Goal: Navigation & Orientation: Find specific page/section

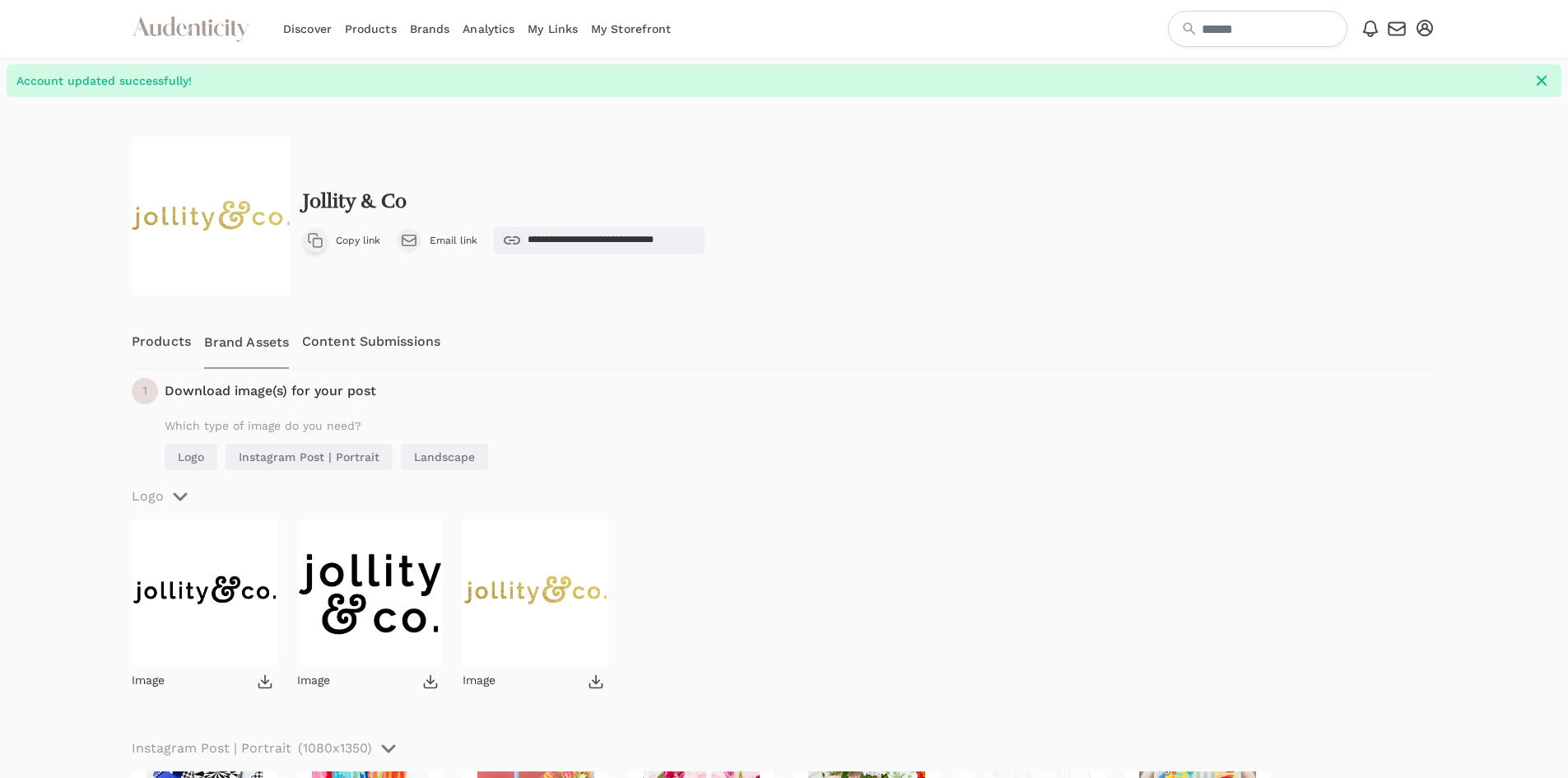
click at [558, 24] on link "My Links" at bounding box center [552, 28] width 50 height 58
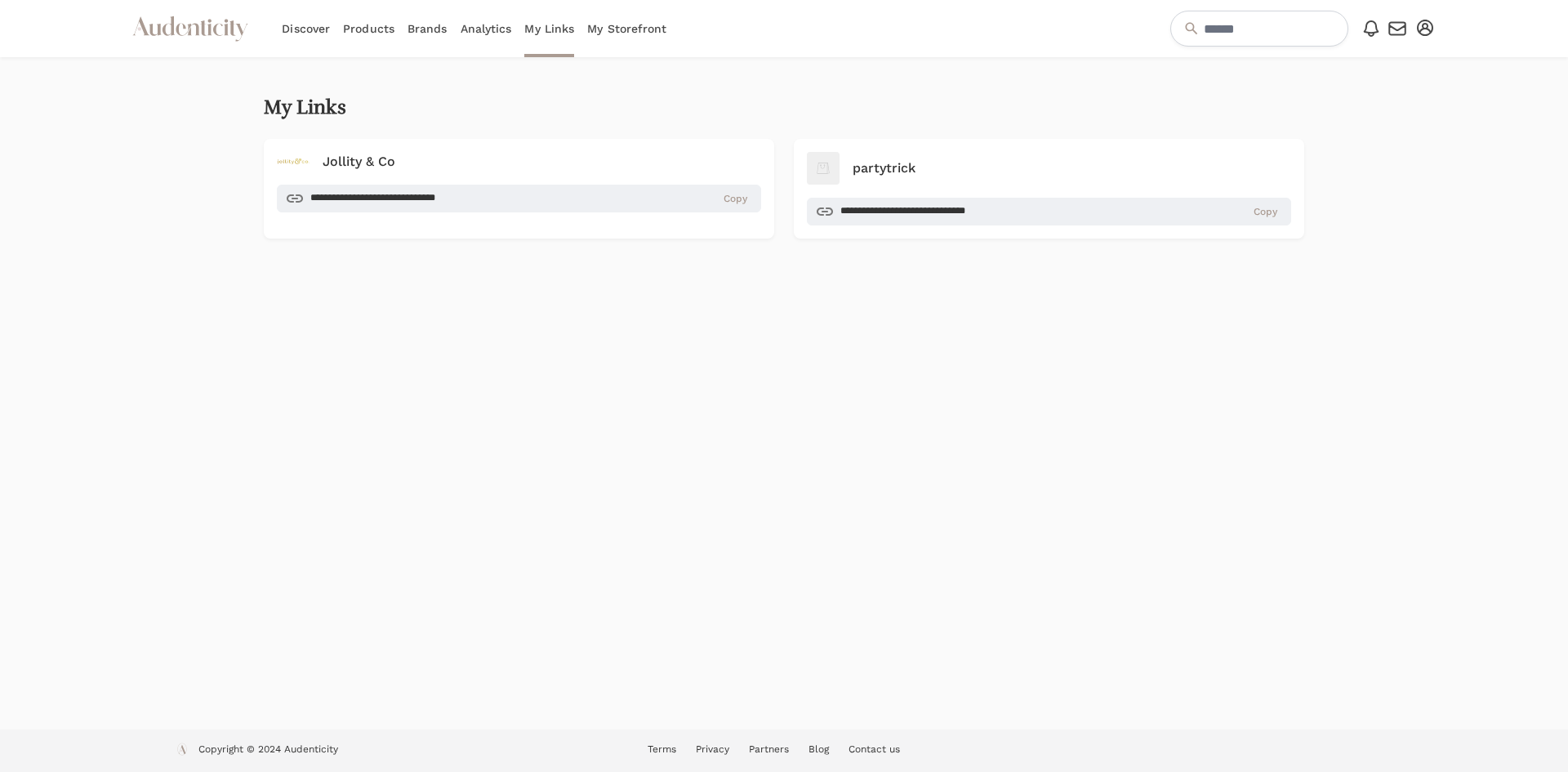
click at [1429, 22] on icon "button" at bounding box center [1424, 27] width 16 height 16
click at [1377, 58] on link "Account setup" at bounding box center [1370, 56] width 131 height 29
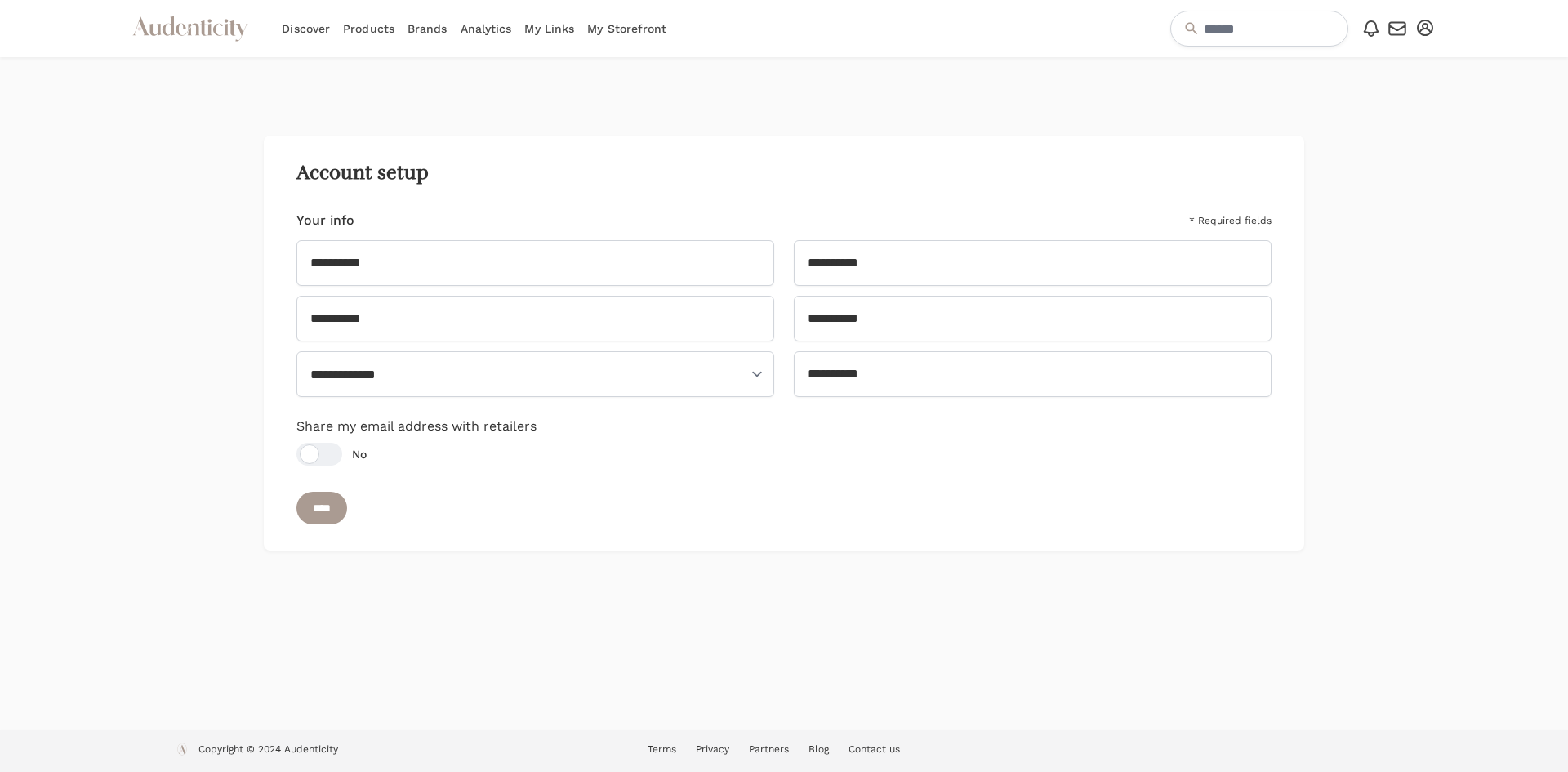
click at [1439, 27] on nav "Audenticity Logo Discover Products Brands Analytics My Links My Storefront Open…" at bounding box center [784, 28] width 1568 height 57
click at [1426, 31] on icon "button" at bounding box center [1424, 27] width 16 height 16
click at [1370, 87] on link "My Profile" at bounding box center [1370, 85] width 131 height 29
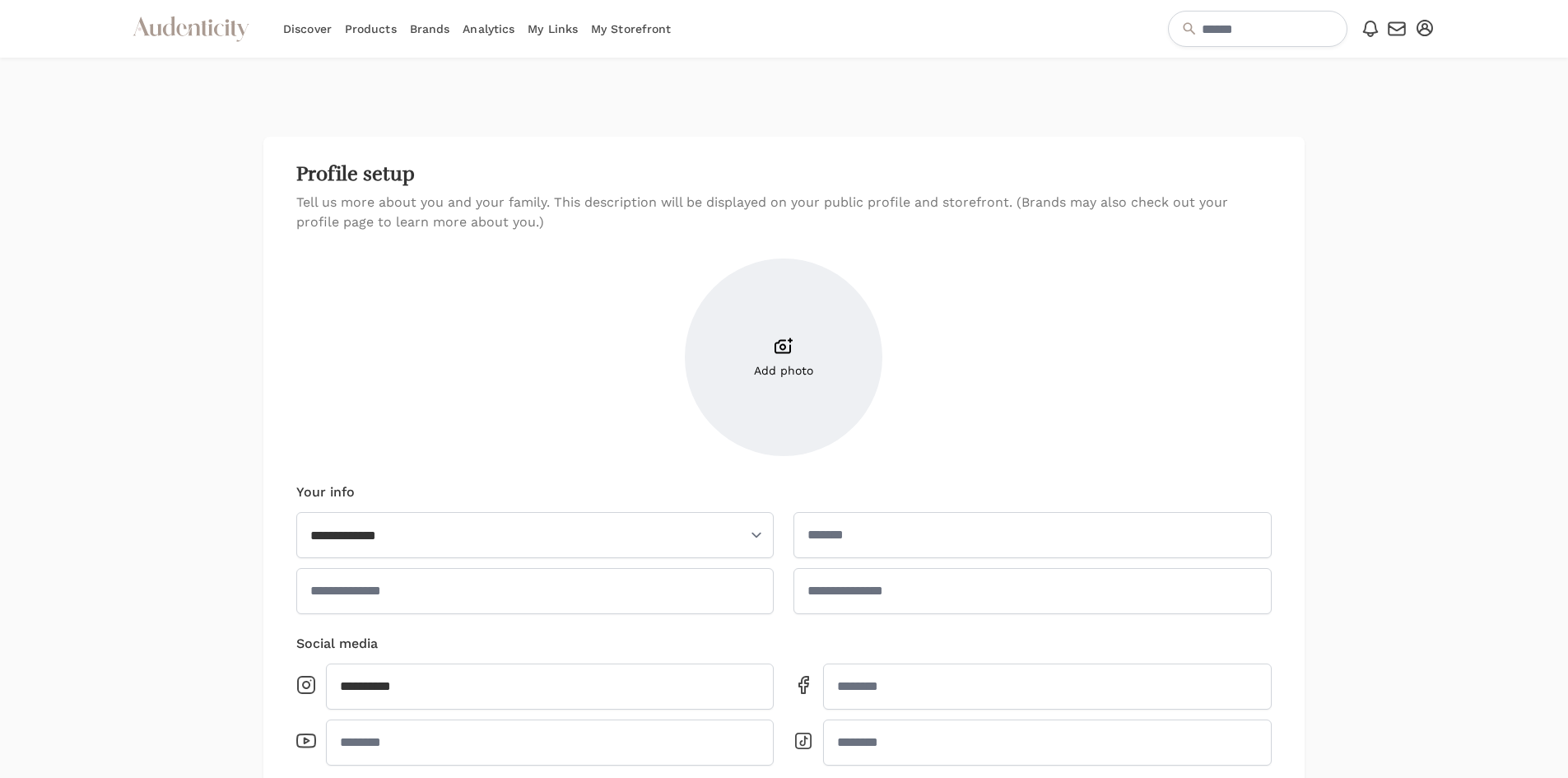
click at [362, 30] on link "Products" at bounding box center [370, 28] width 52 height 58
click at [484, 31] on link "Analytics" at bounding box center [489, 28] width 52 height 58
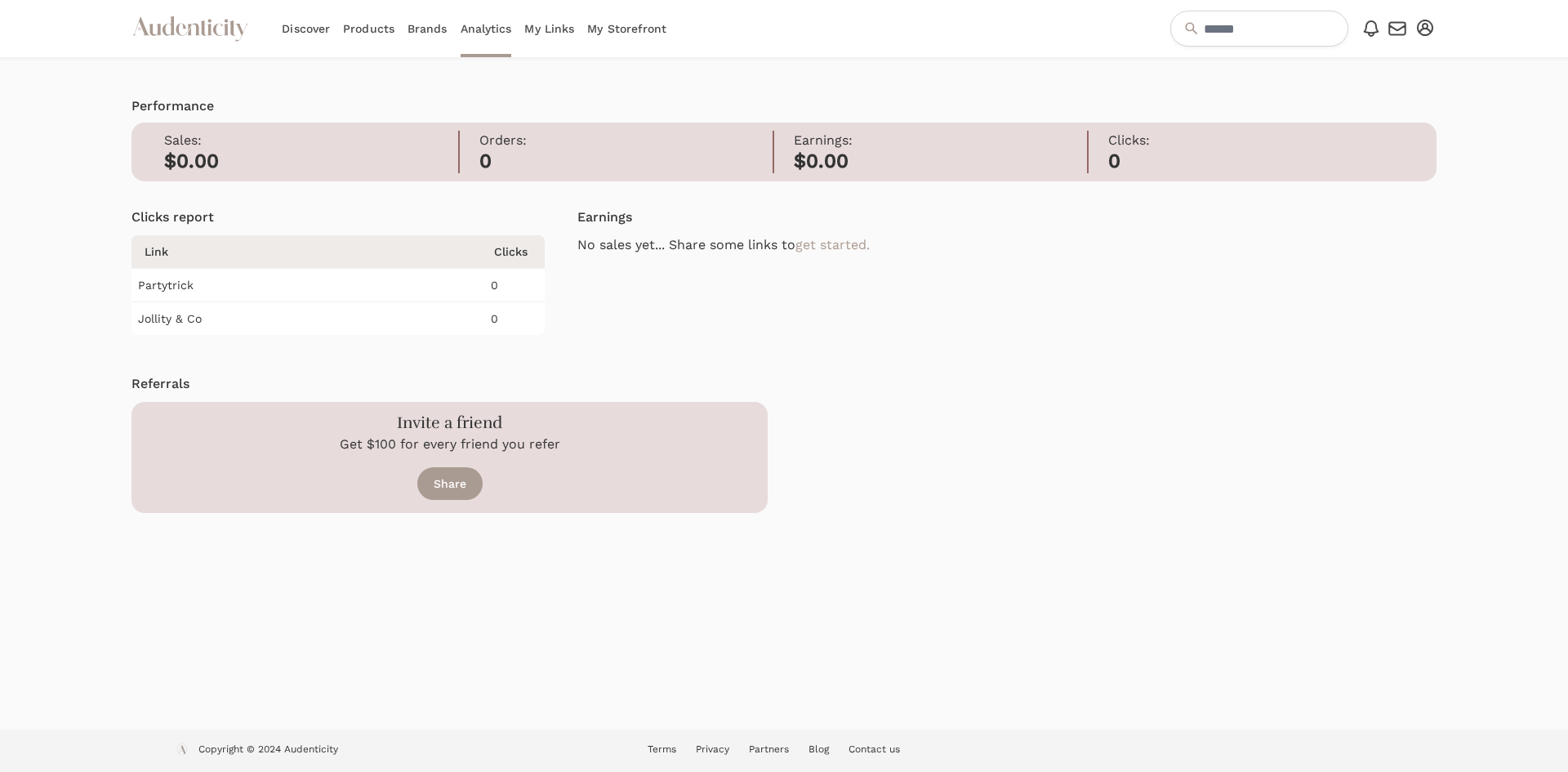
click at [866, 157] on h2 "$0.00" at bounding box center [939, 162] width 293 height 23
